Goal: Task Accomplishment & Management: Use online tool/utility

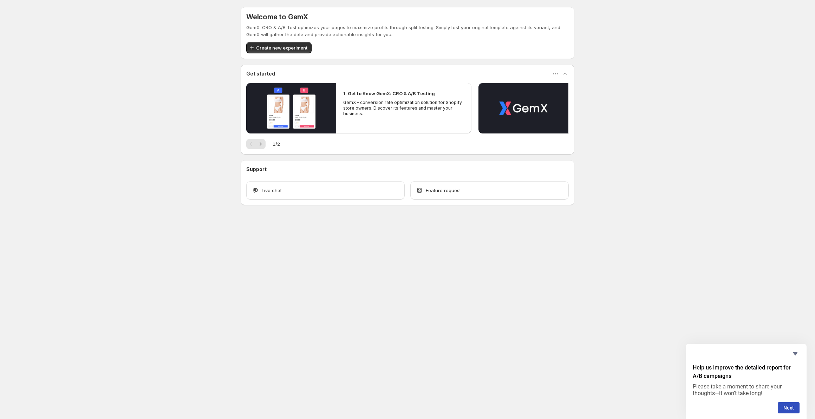
click at [177, 186] on div "Welcome to GemX GemX: CRO & A/B Test optimizes your pages to maximize profits t…" at bounding box center [407, 121] width 815 height 243
click at [276, 45] on span "Create new experiment" at bounding box center [281, 47] width 51 height 7
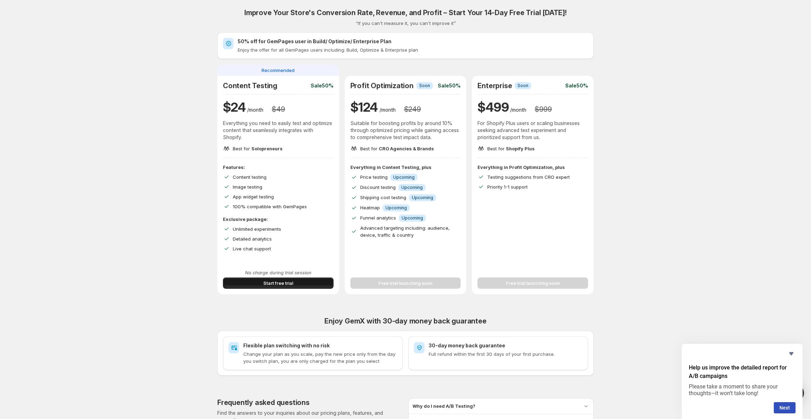
click at [289, 282] on span "Start free trial" at bounding box center [278, 283] width 30 height 7
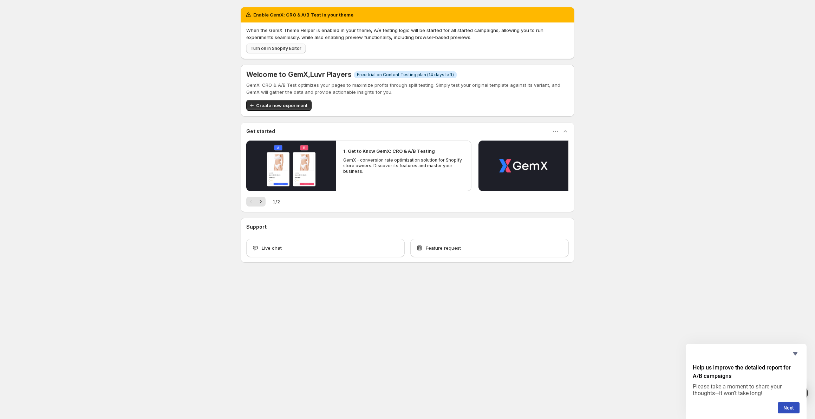
click at [280, 49] on span "Turn on in Shopify Editor" at bounding box center [275, 49] width 51 height 6
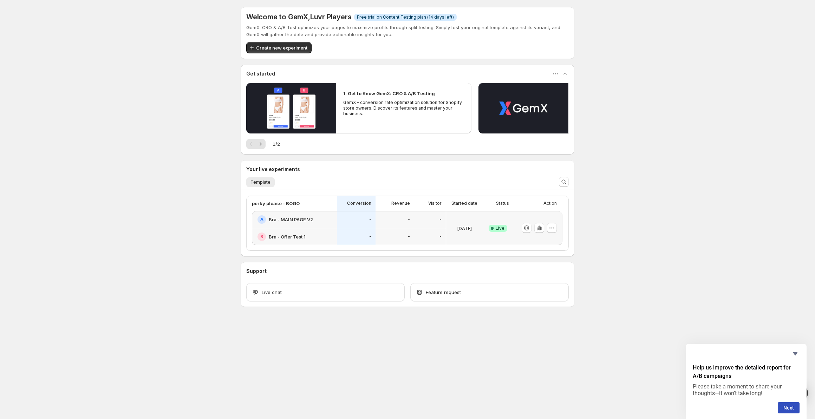
click at [193, 222] on div "Welcome to GemX , Luvr Players Info Free trial on Content Testing plan (14 days…" at bounding box center [407, 172] width 815 height 345
click at [337, 227] on div "-" at bounding box center [356, 219] width 39 height 17
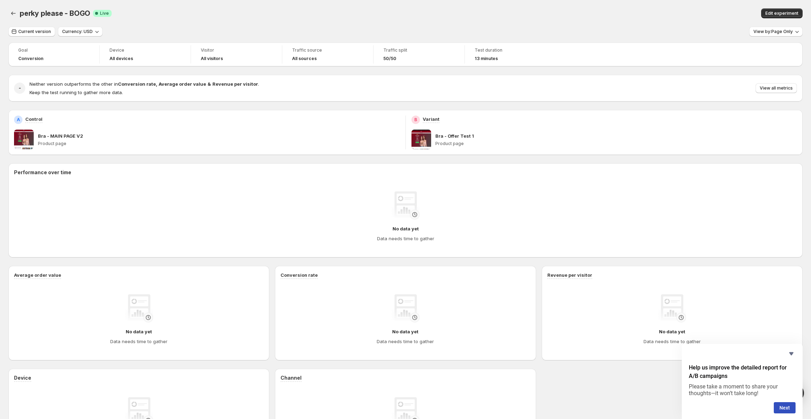
click at [471, 136] on p "Bra - Offer Test 1" at bounding box center [454, 135] width 39 height 7
click at [195, 16] on div "perky please - BOGO Success Complete Live" at bounding box center [226, 13] width 413 height 10
click at [13, 14] on icon "Back" at bounding box center [13, 13] width 7 height 7
